Goal: Task Accomplishment & Management: Use online tool/utility

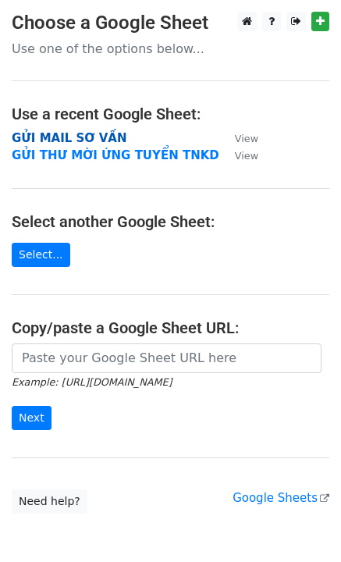
click at [93, 133] on strong "GỬI MAIL SƠ VẤN" at bounding box center [69, 138] width 115 height 14
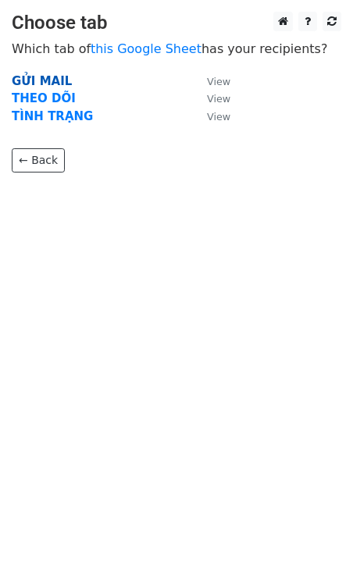
click at [30, 84] on strong "GỬI MAIL" at bounding box center [42, 81] width 60 height 14
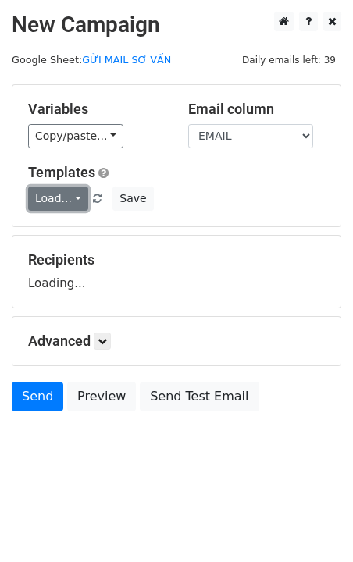
click at [64, 207] on link "Load..." at bounding box center [58, 199] width 60 height 24
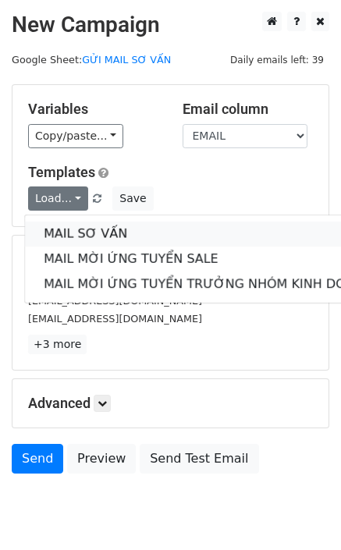
click at [90, 233] on link "MAIL SƠ VẤN" at bounding box center [208, 234] width 366 height 25
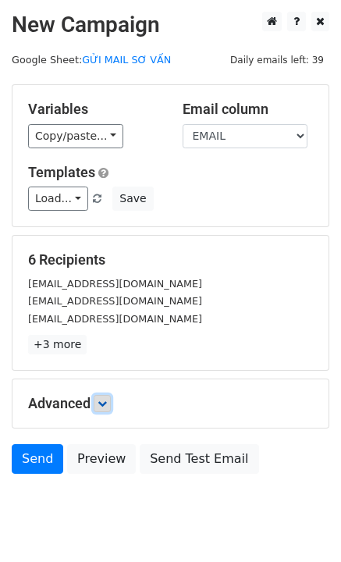
click at [103, 401] on icon at bounding box center [102, 403] width 9 height 9
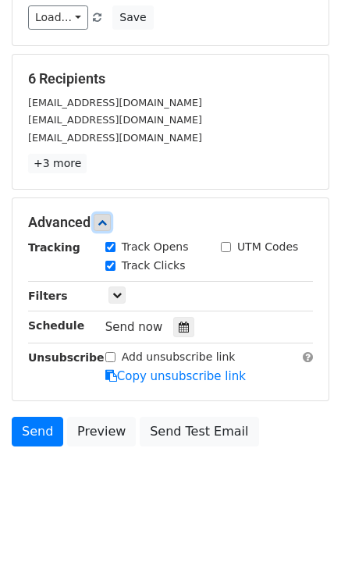
scroll to position [198, 0]
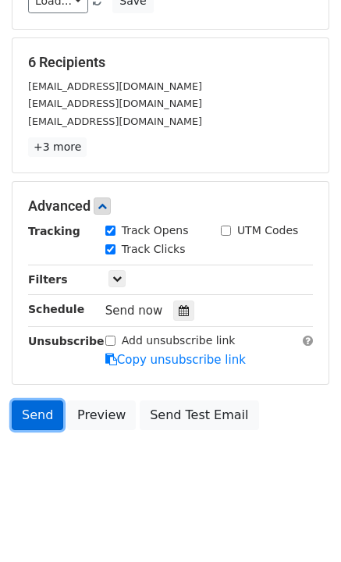
click at [27, 412] on link "Send" at bounding box center [38, 415] width 52 height 30
